Goal: Transaction & Acquisition: Purchase product/service

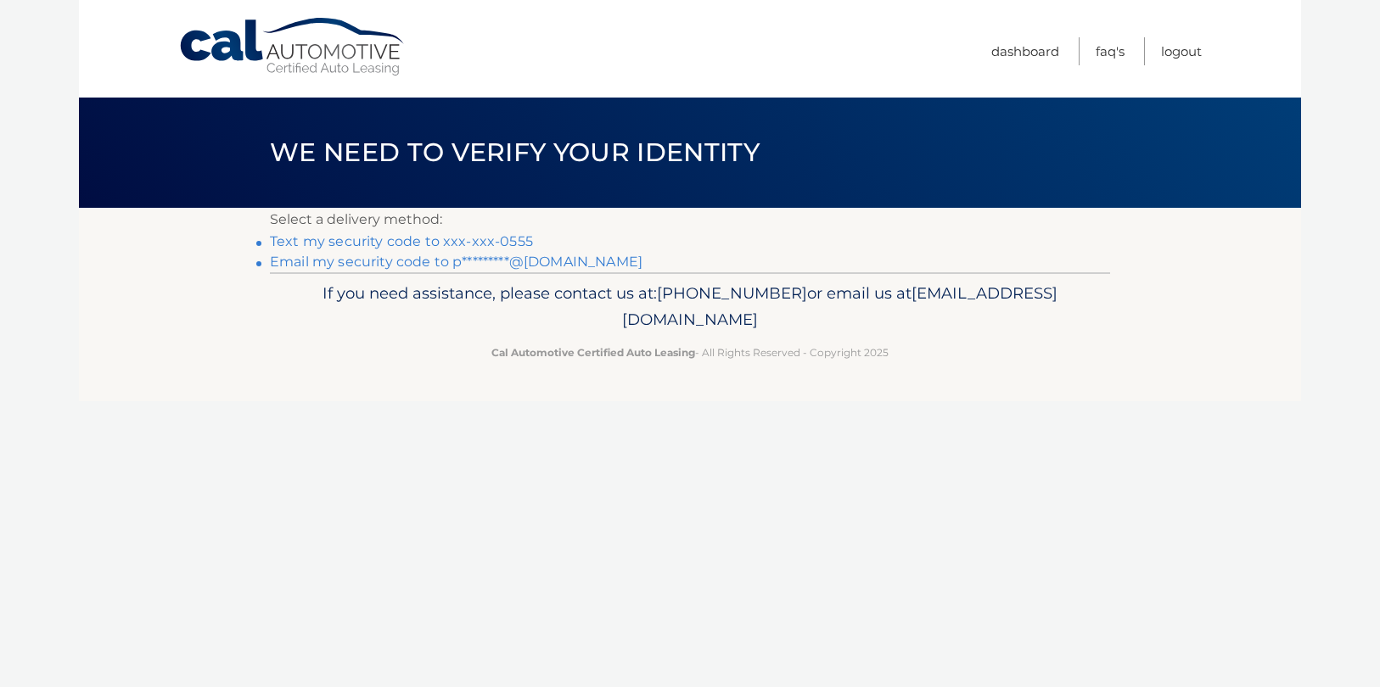
click at [458, 243] on link "Text my security code to xxx-xxx-0555" at bounding box center [401, 241] width 263 height 16
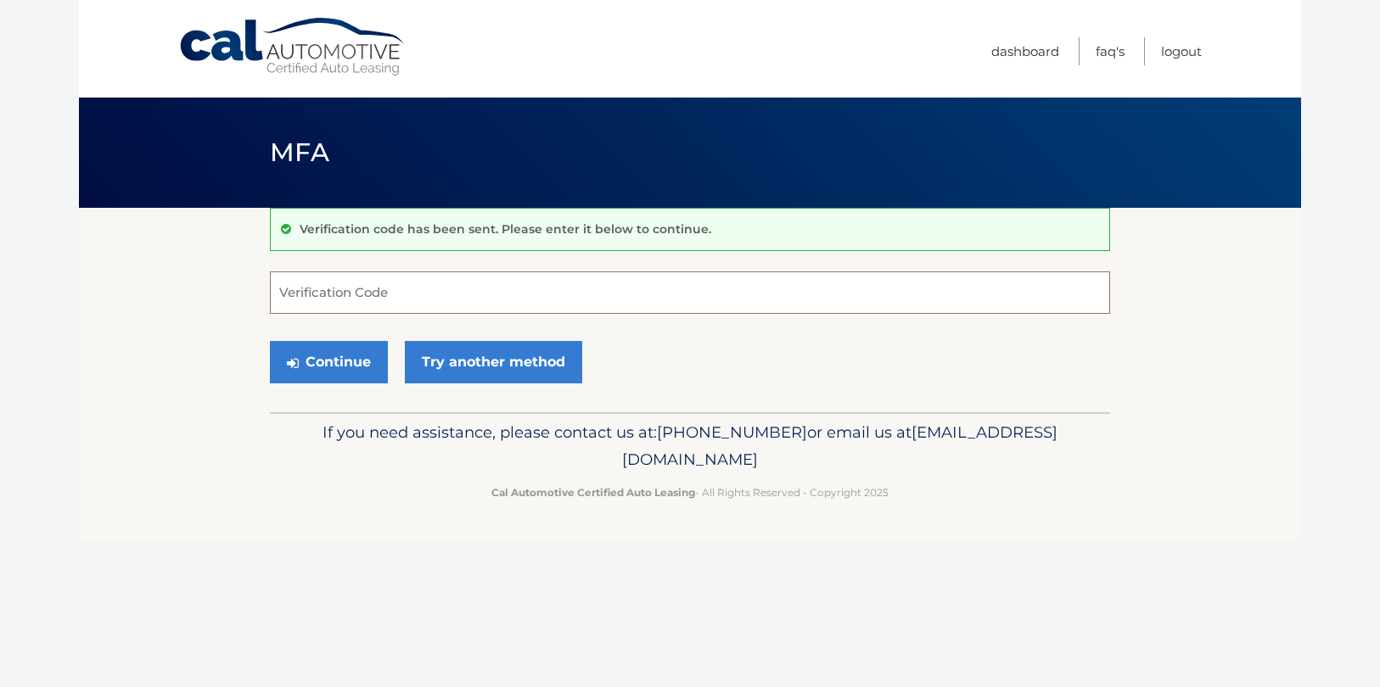
click at [402, 288] on input "Verification Code" at bounding box center [690, 293] width 840 height 42
type input "004456"
click at [356, 347] on button "Continue" at bounding box center [329, 362] width 118 height 42
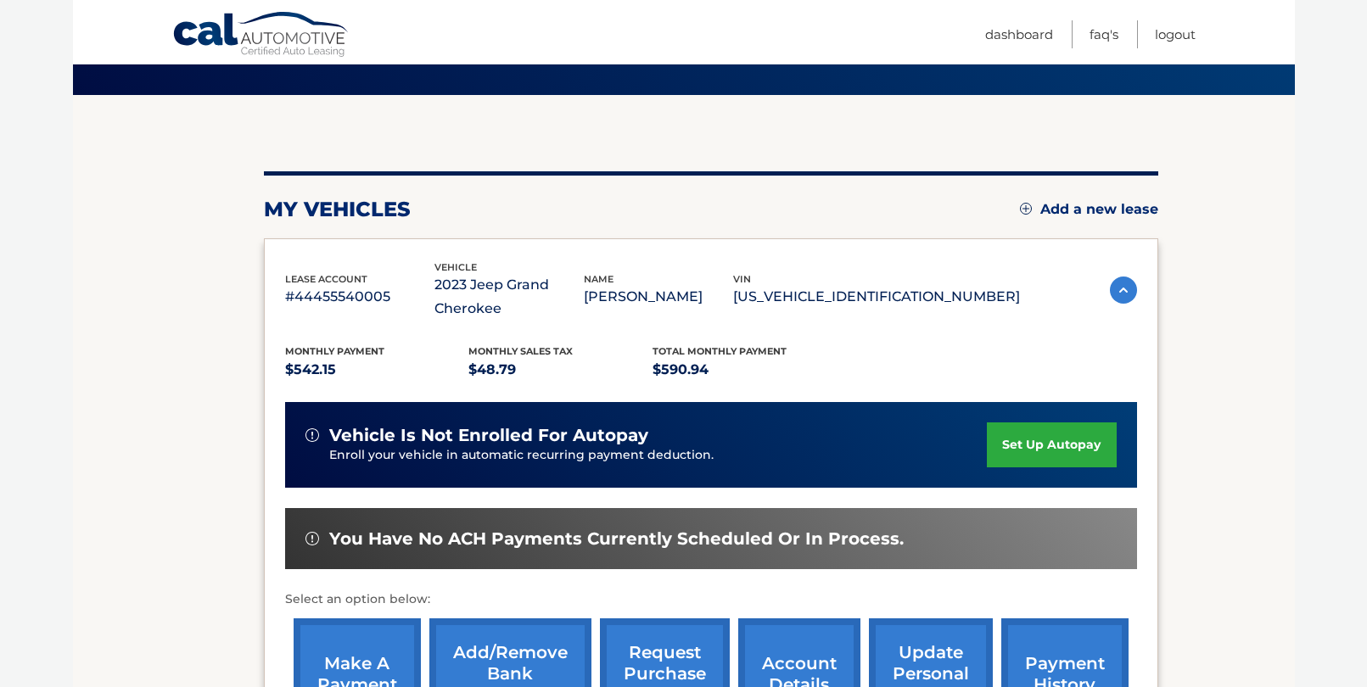
scroll to position [253, 0]
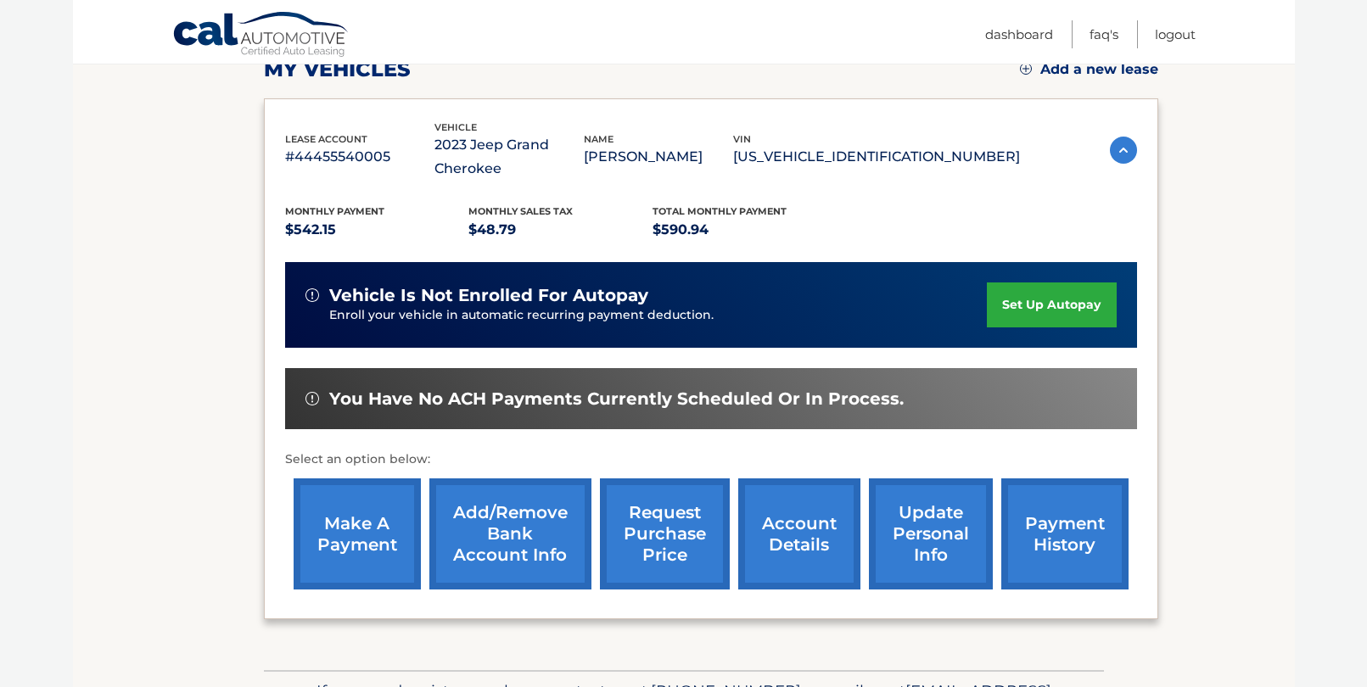
click at [369, 527] on link "make a payment" at bounding box center [357, 534] width 127 height 111
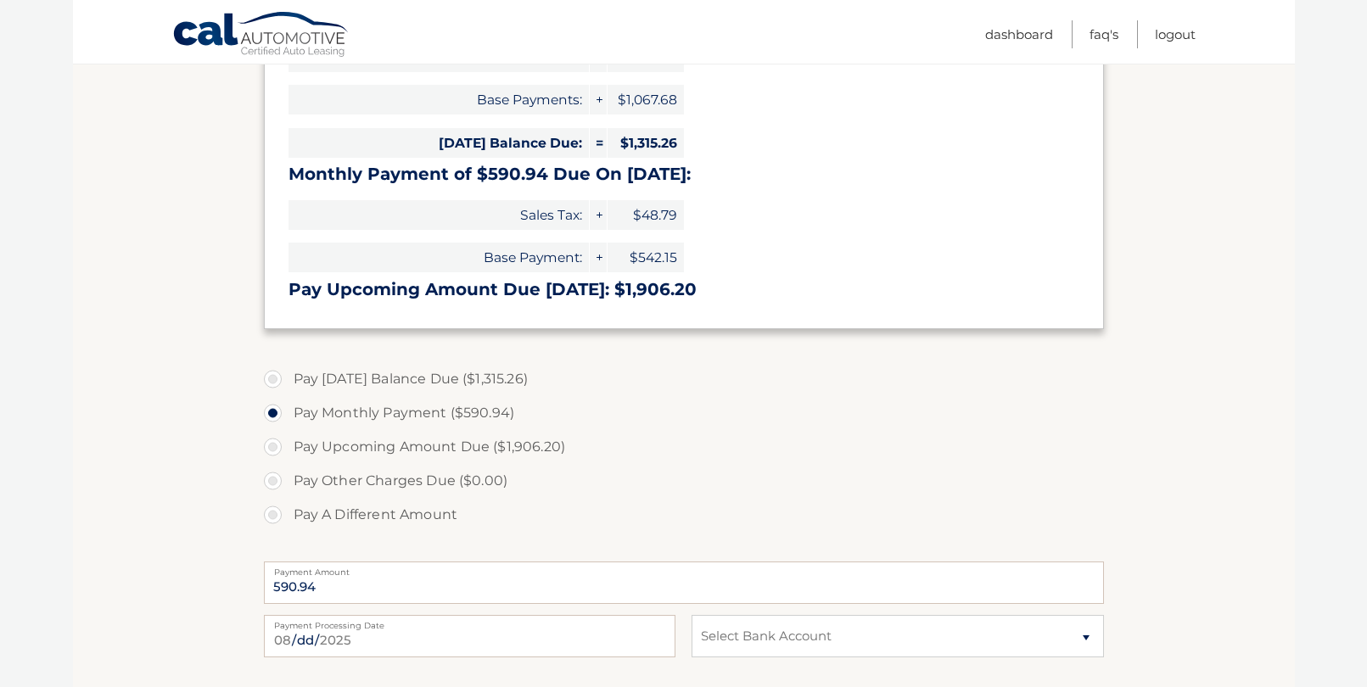
scroll to position [388, 0]
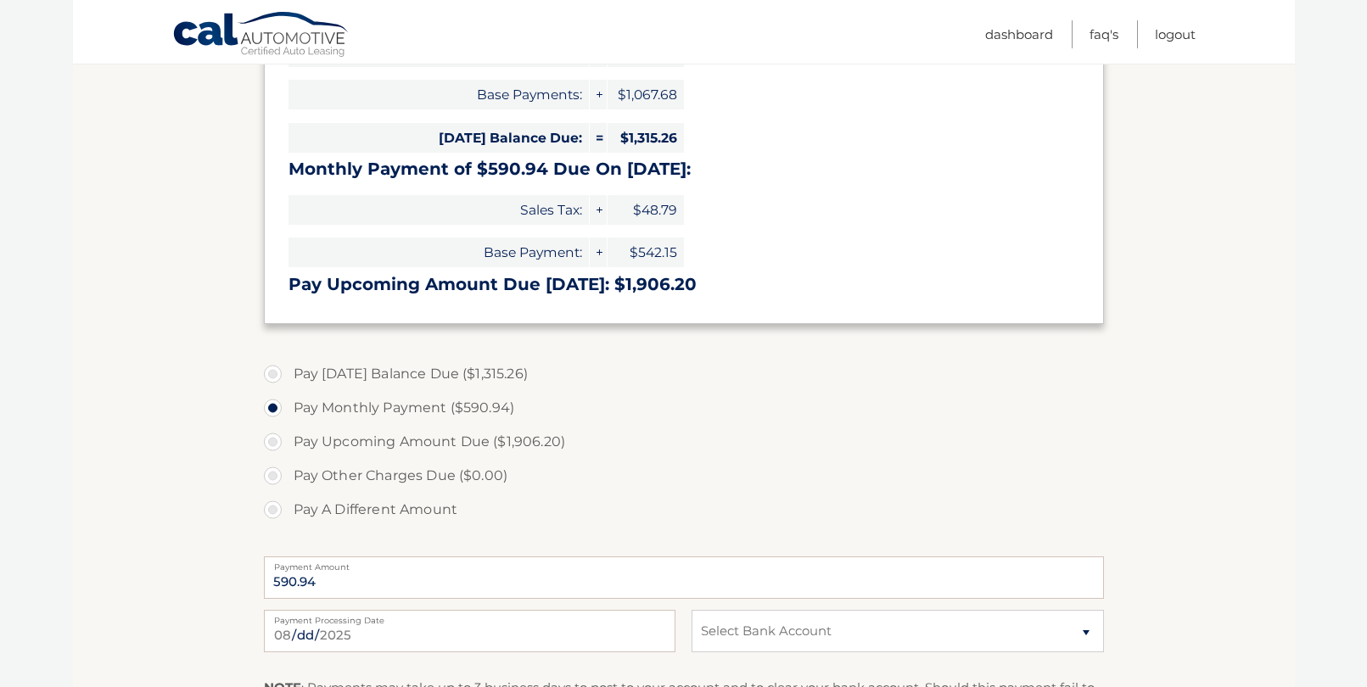
click at [351, 509] on label "Pay A Different Amount" at bounding box center [684, 510] width 840 height 34
click at [288, 509] on input "Pay A Different Amount" at bounding box center [279, 506] width 17 height 27
radio input "true"
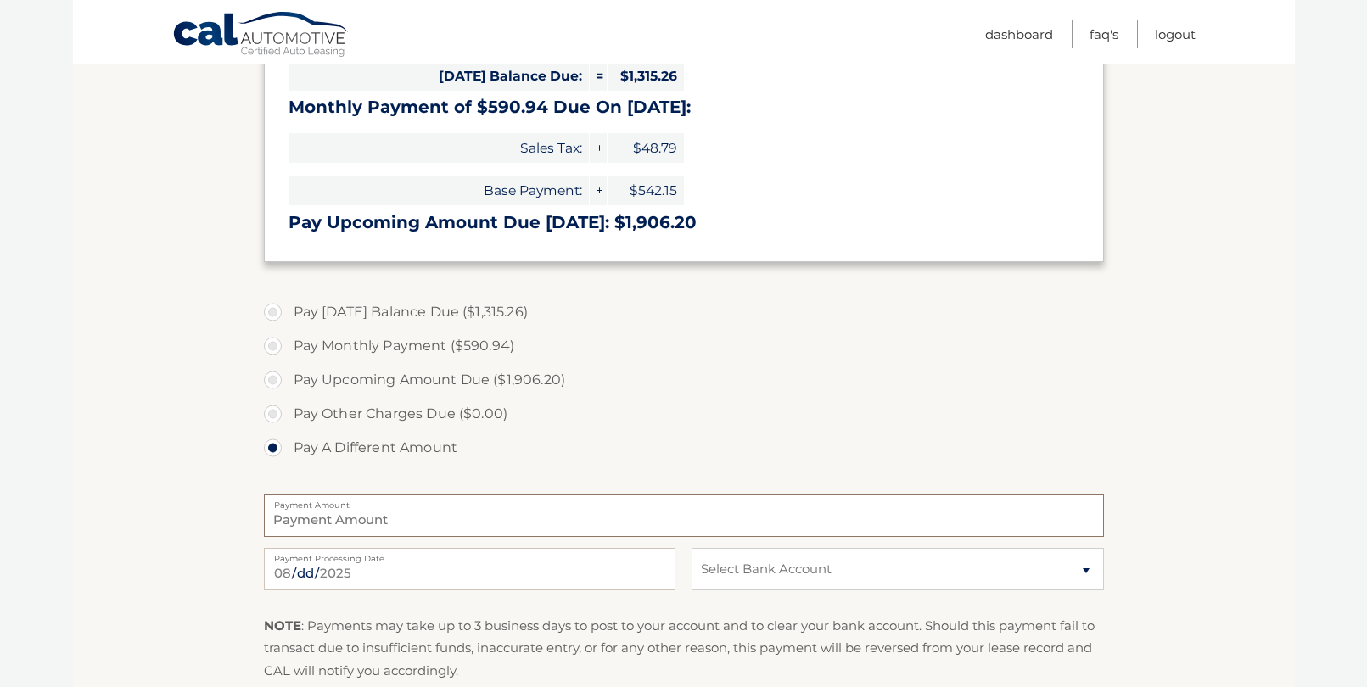
scroll to position [532, 0]
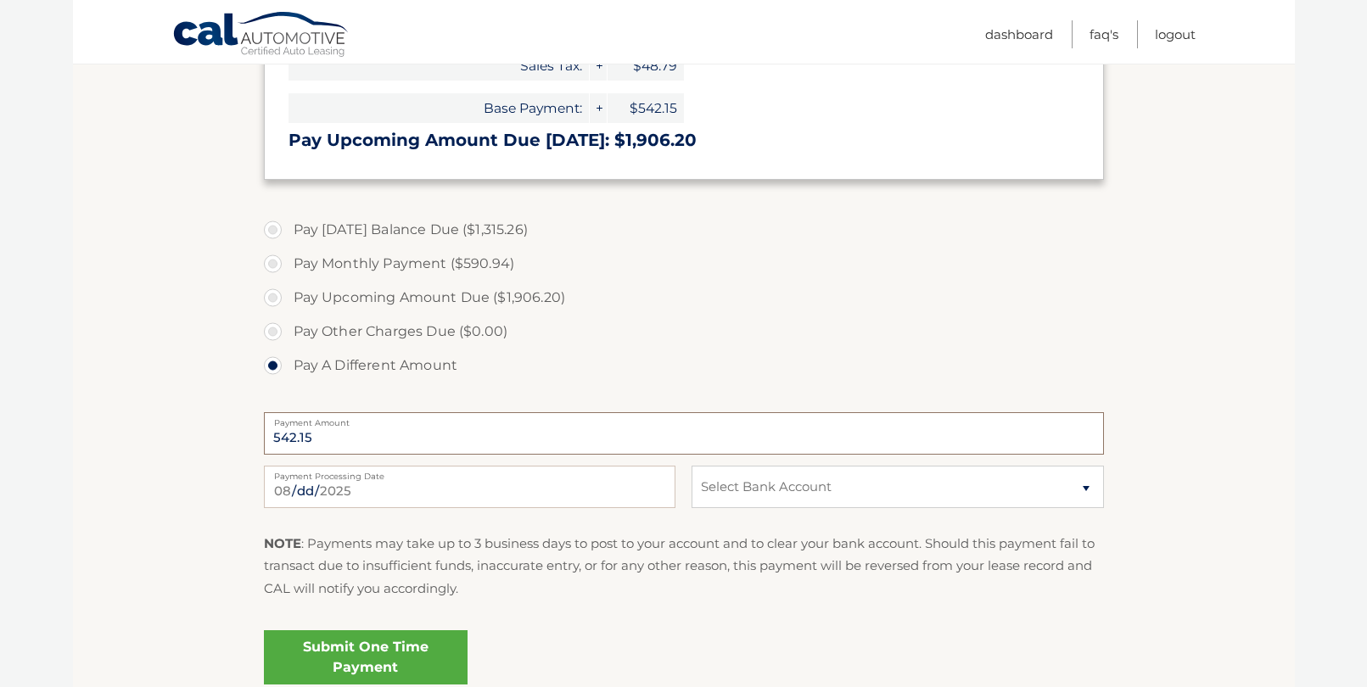
type input "542.15"
click at [867, 482] on select "Select Bank Account Checking CAPITAL ONE N.A. *****8045 Checking TRUMARK FINANC…" at bounding box center [898, 487] width 412 height 42
select select "ZDhjY2JkYWMtNmFlOS00MmRmLWE0ZTAtNTFhMTY2ZDIxNDc2"
click at [692, 466] on select "Select Bank Account Checking CAPITAL ONE N.A. *****8045 Checking TRUMARK FINANC…" at bounding box center [898, 487] width 412 height 42
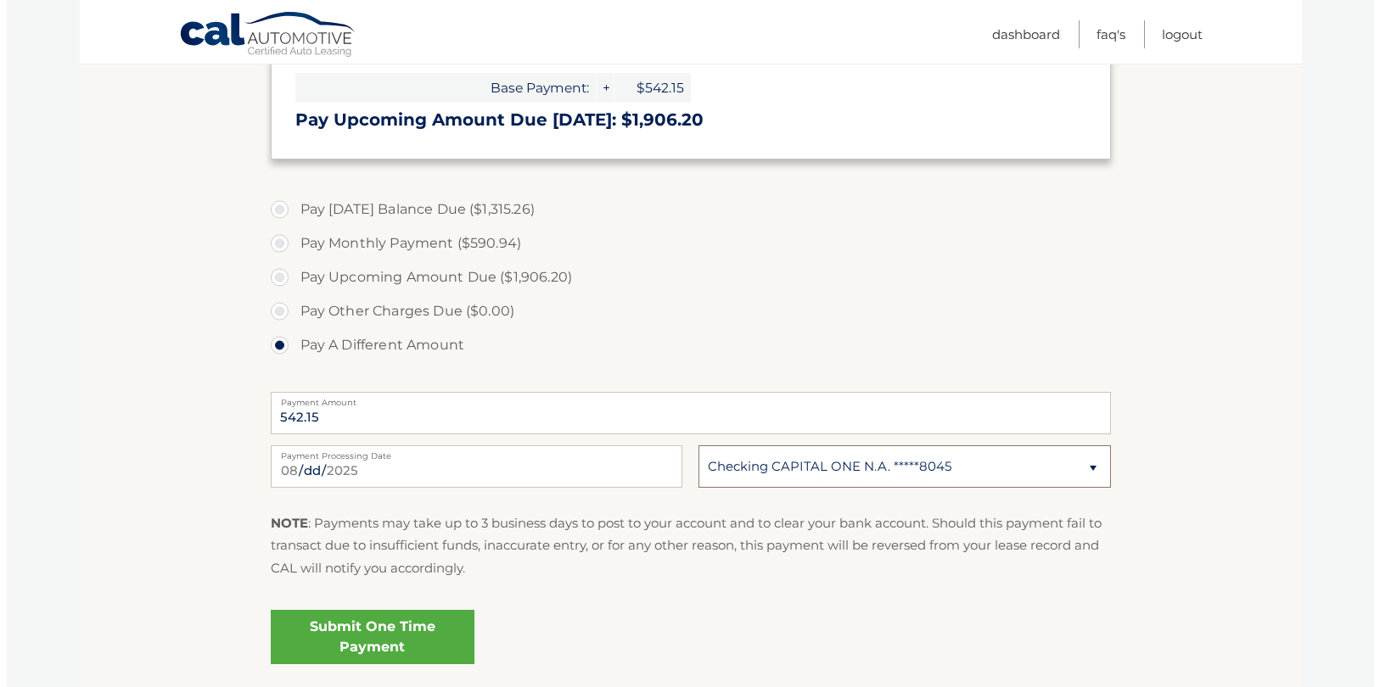
scroll to position [555, 0]
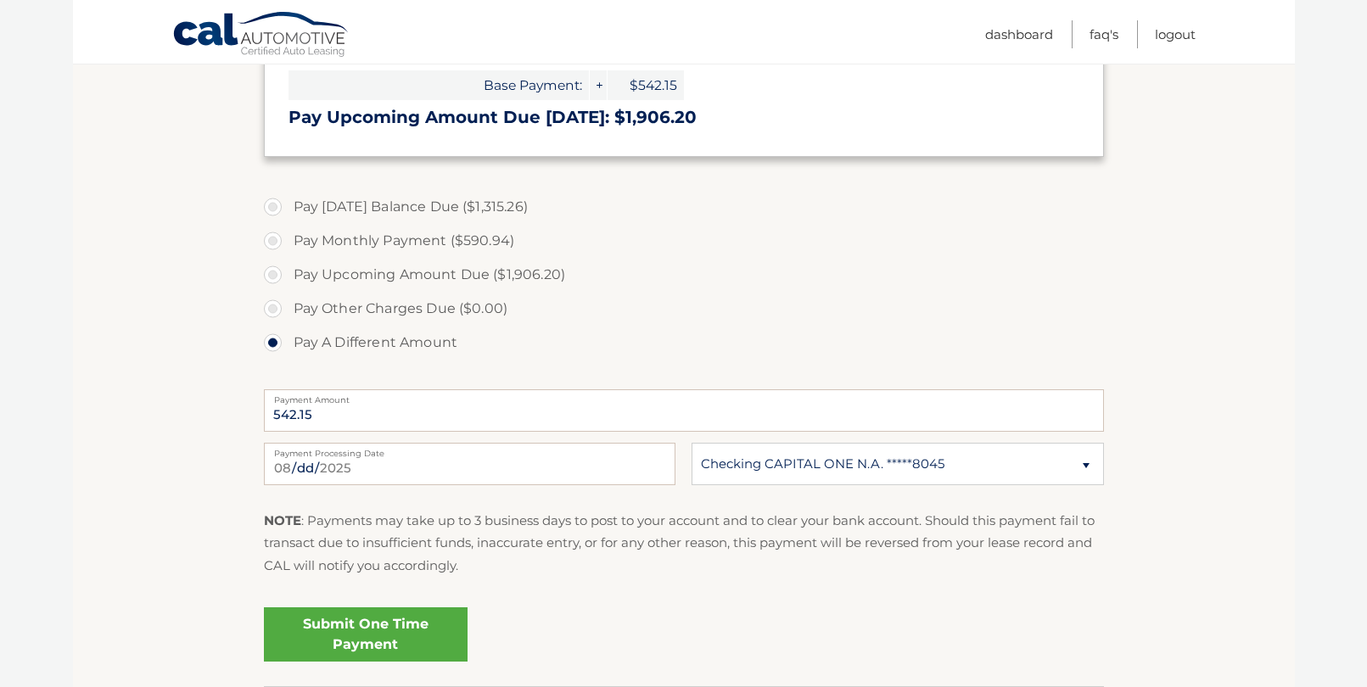
click at [424, 629] on link "Submit One Time Payment" at bounding box center [366, 635] width 204 height 54
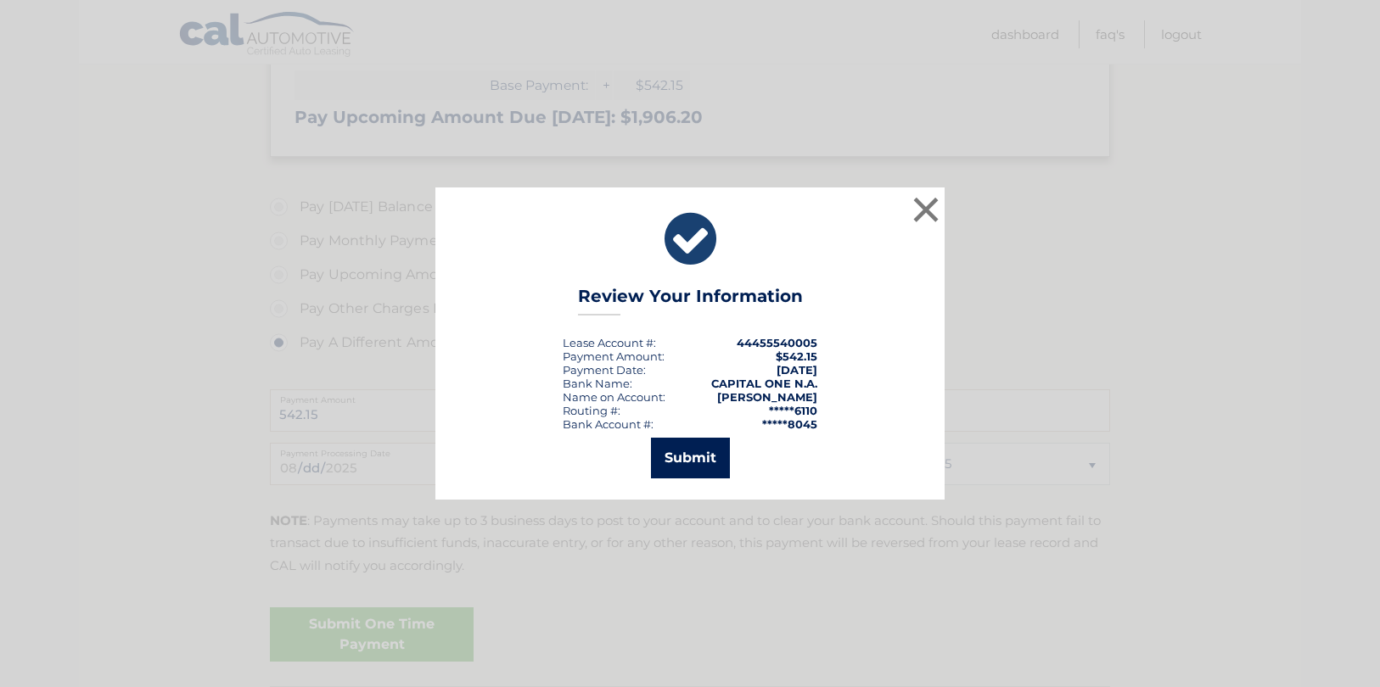
click at [686, 457] on button "Submit" at bounding box center [690, 458] width 79 height 41
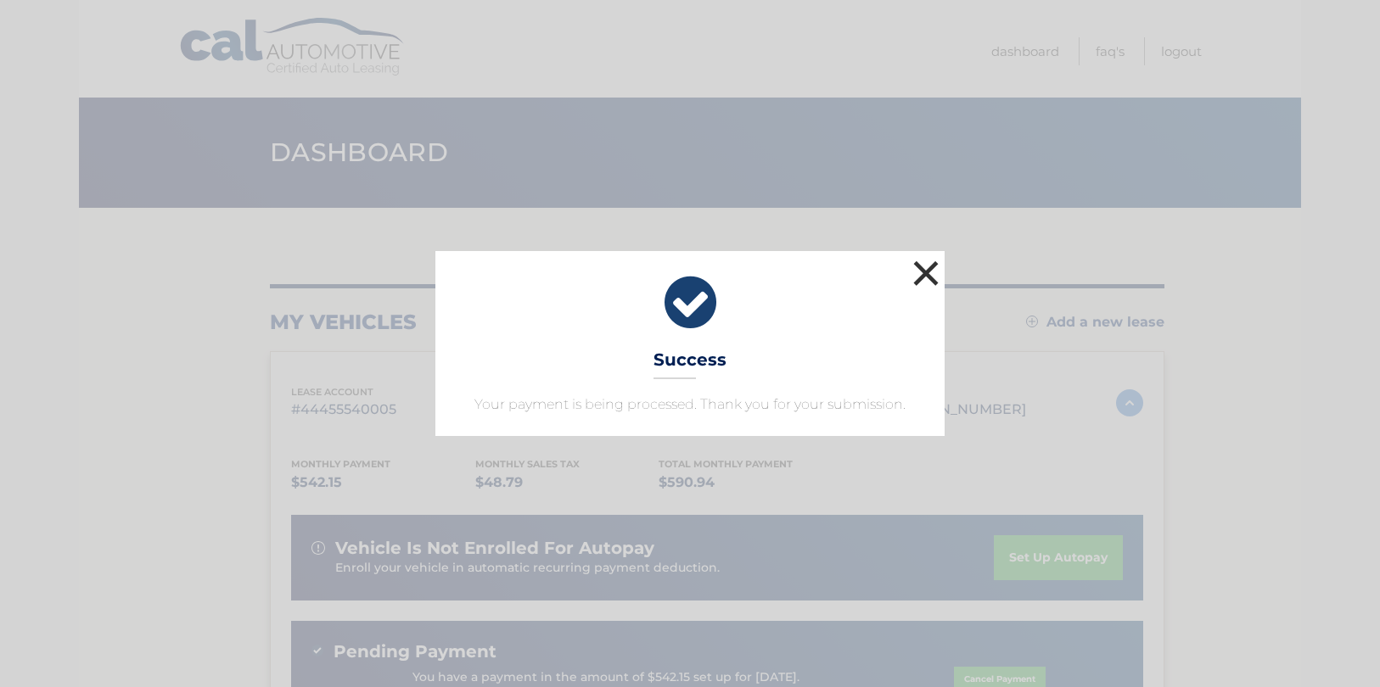
click at [927, 268] on button "×" at bounding box center [926, 273] width 34 height 34
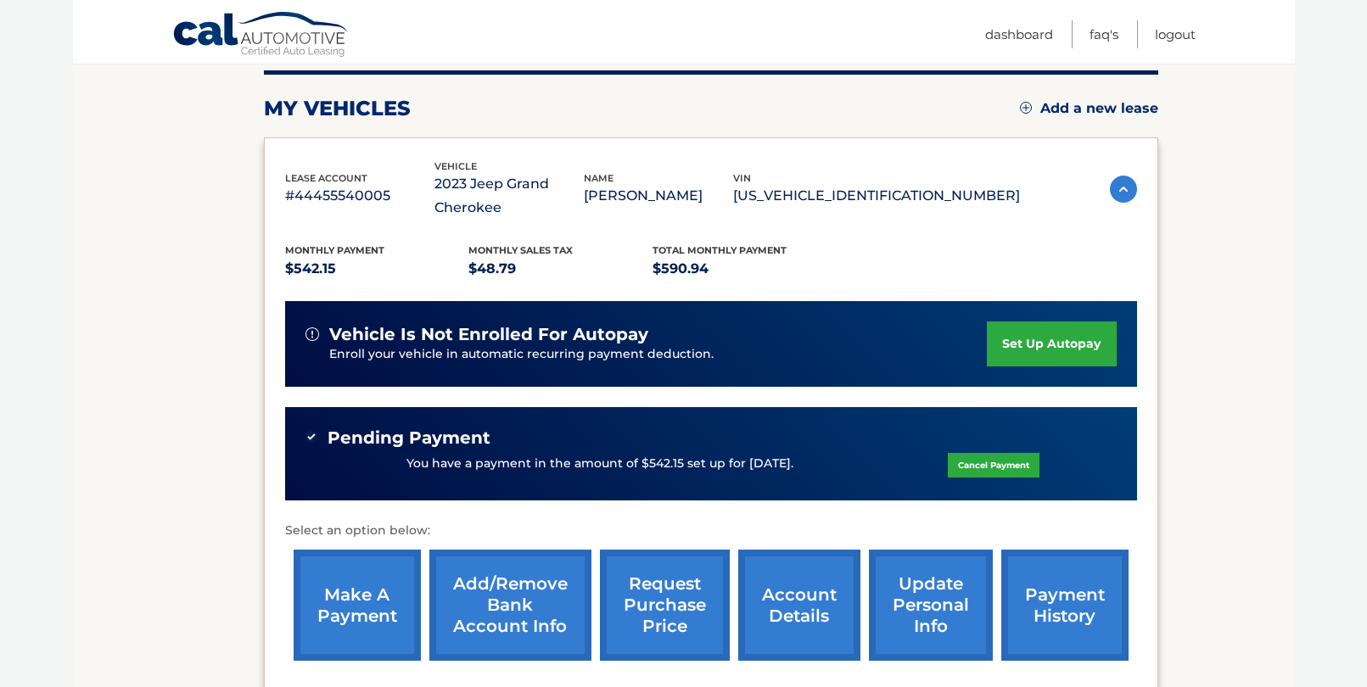
scroll to position [396, 0]
